Goal: Use online tool/utility: Use online tool/utility

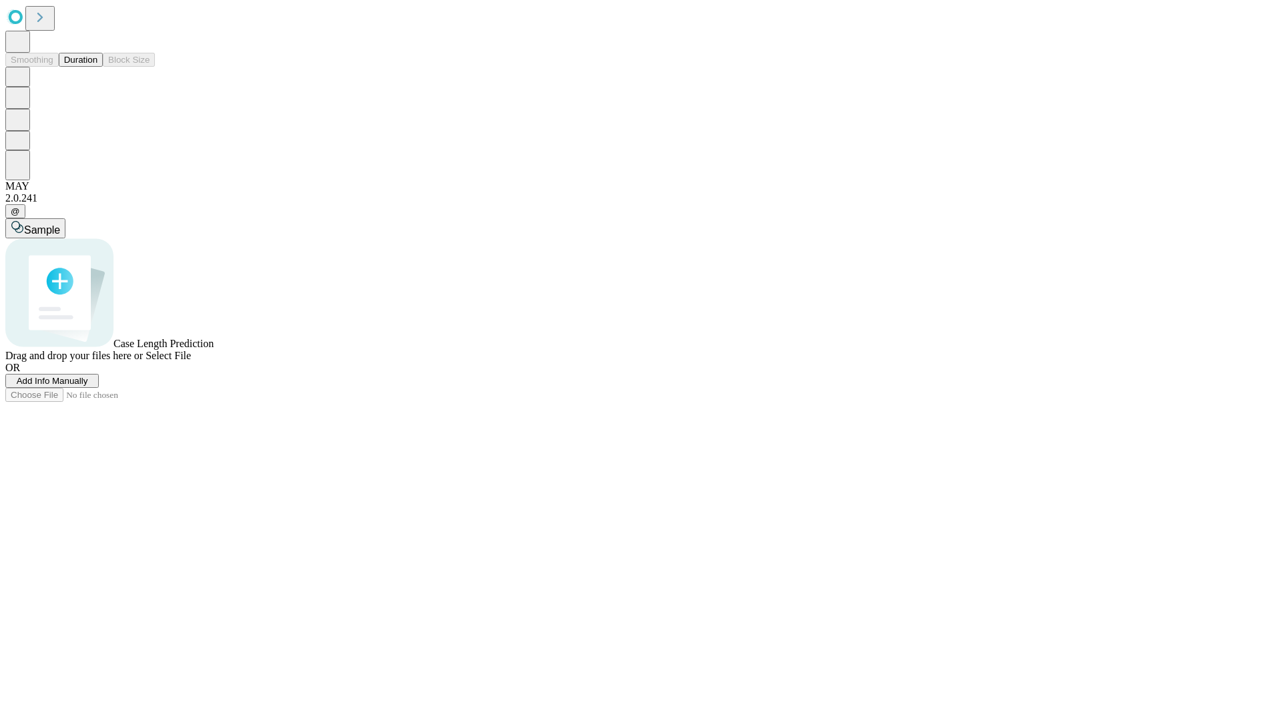
click at [88, 386] on span "Add Info Manually" at bounding box center [52, 381] width 71 height 10
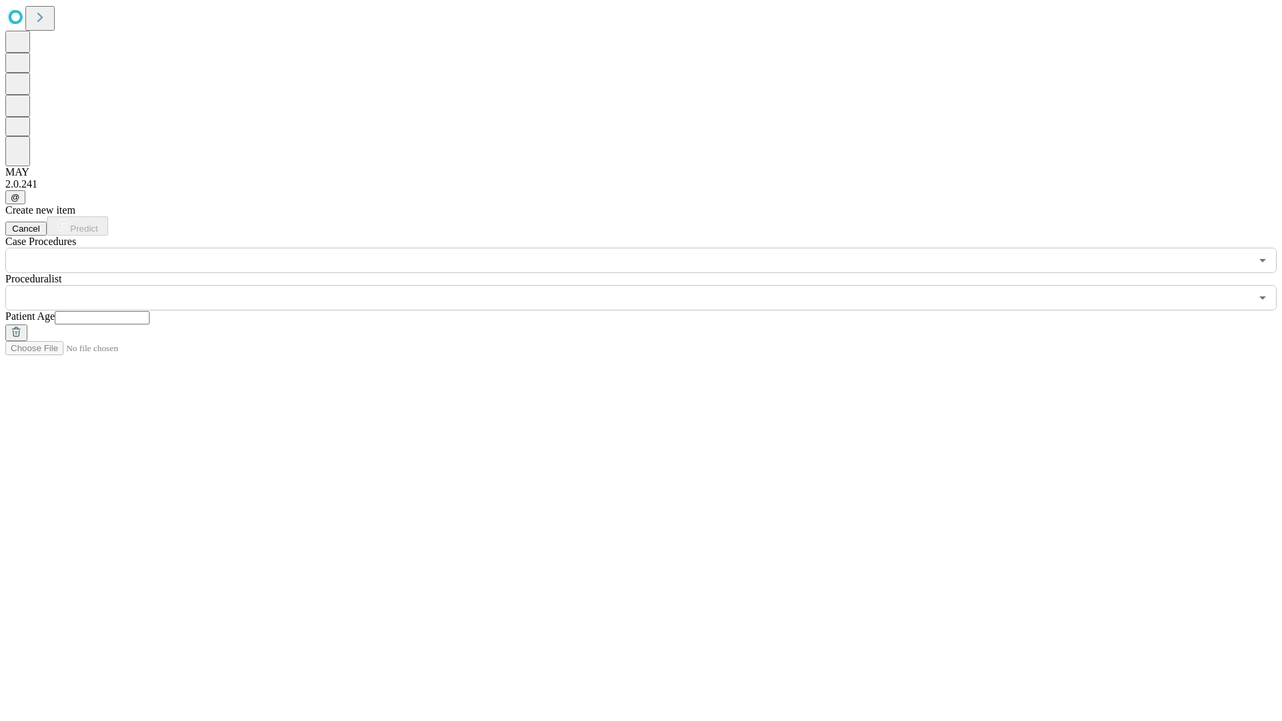
click at [150, 311] on input "text" at bounding box center [102, 317] width 95 height 13
type input "***"
click at [650, 285] on input "text" at bounding box center [627, 297] width 1245 height 25
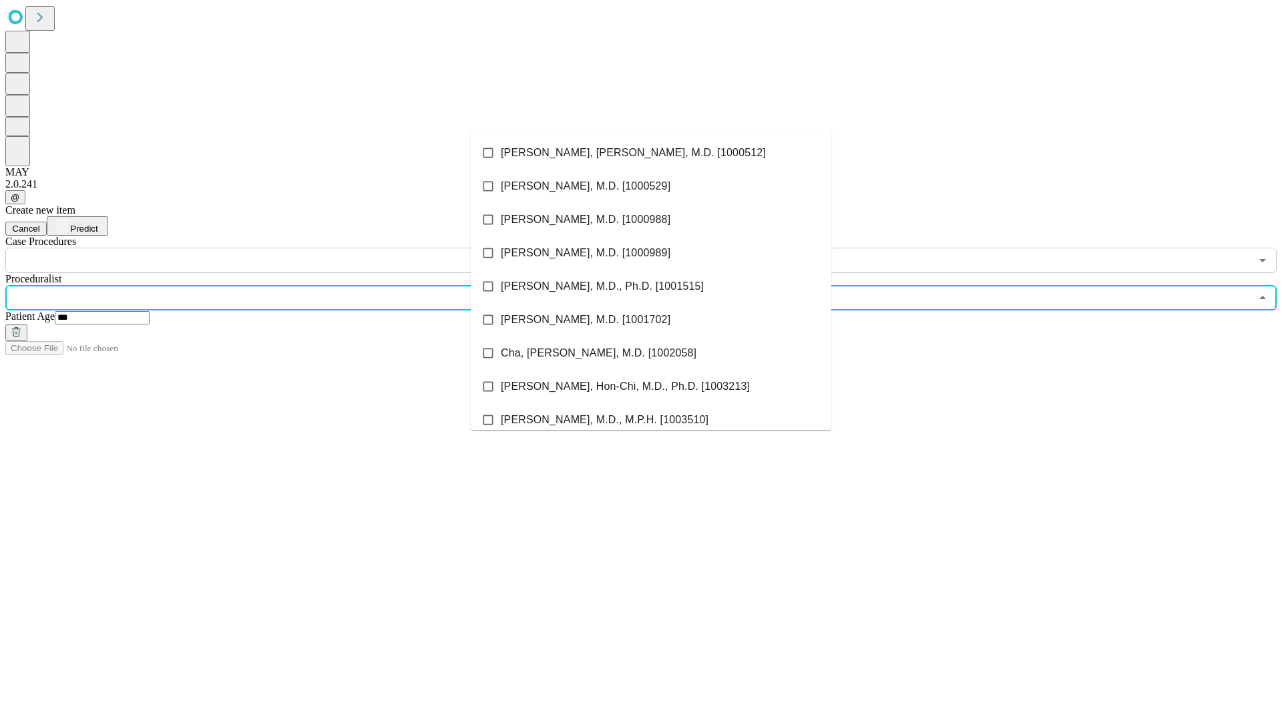
click at [651, 153] on li "[PERSON_NAME], [PERSON_NAME], M.D. [1000512]" at bounding box center [651, 152] width 360 height 33
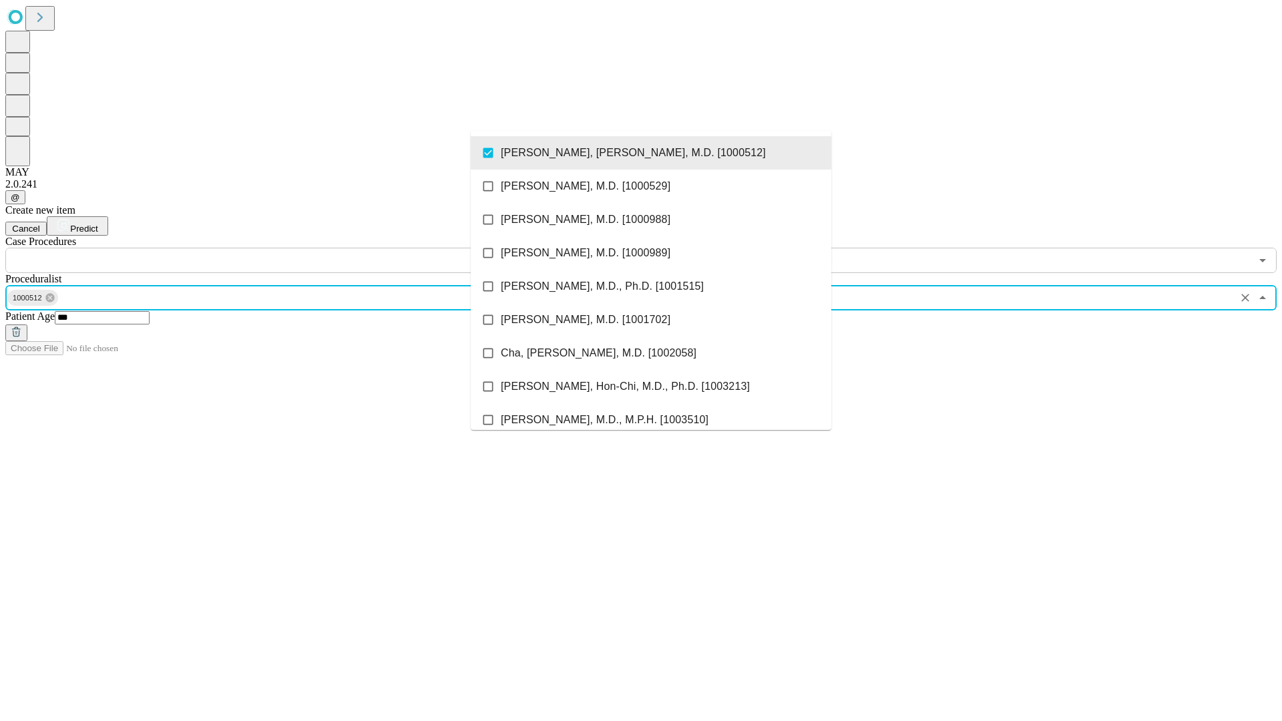
click at [280, 248] on input "text" at bounding box center [627, 260] width 1245 height 25
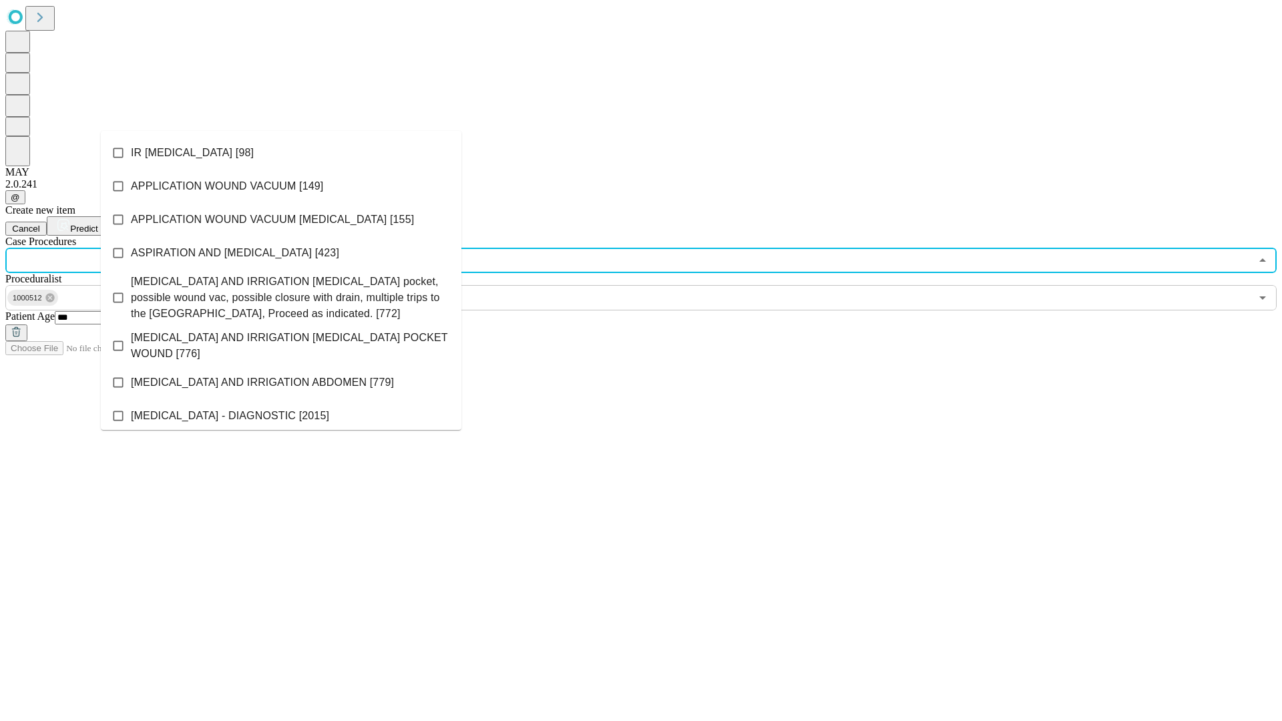
click at [281, 153] on li "IR [MEDICAL_DATA] [98]" at bounding box center [281, 152] width 360 height 33
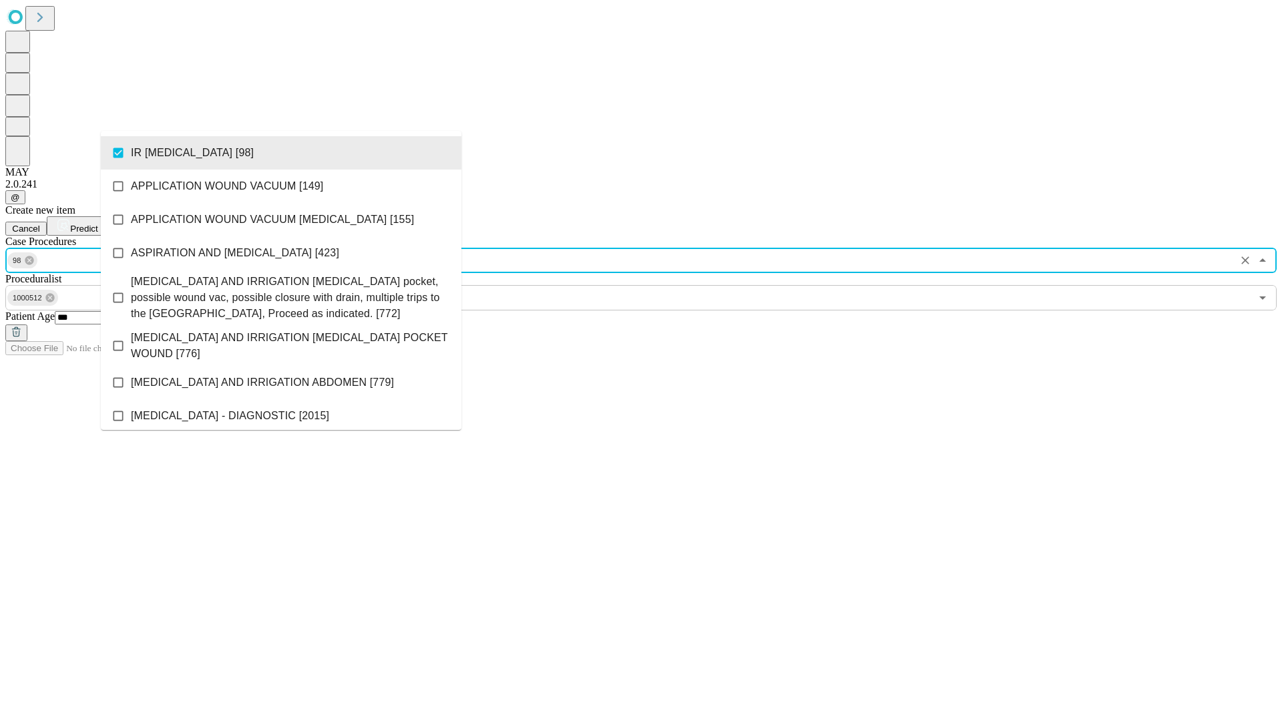
click at [97, 224] on span "Predict" at bounding box center [83, 229] width 27 height 10
